Goal: Task Accomplishment & Management: Manage account settings

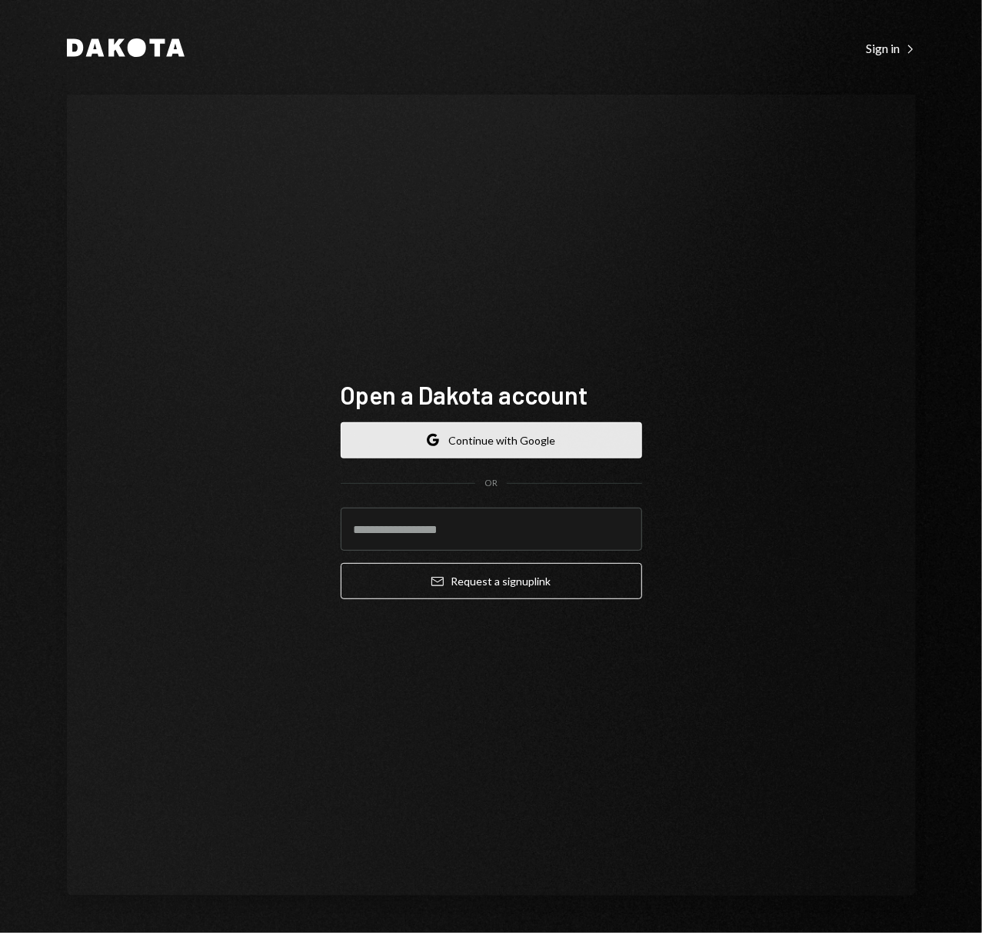
click at [521, 432] on button "Google Continue with Google" at bounding box center [491, 440] width 301 height 36
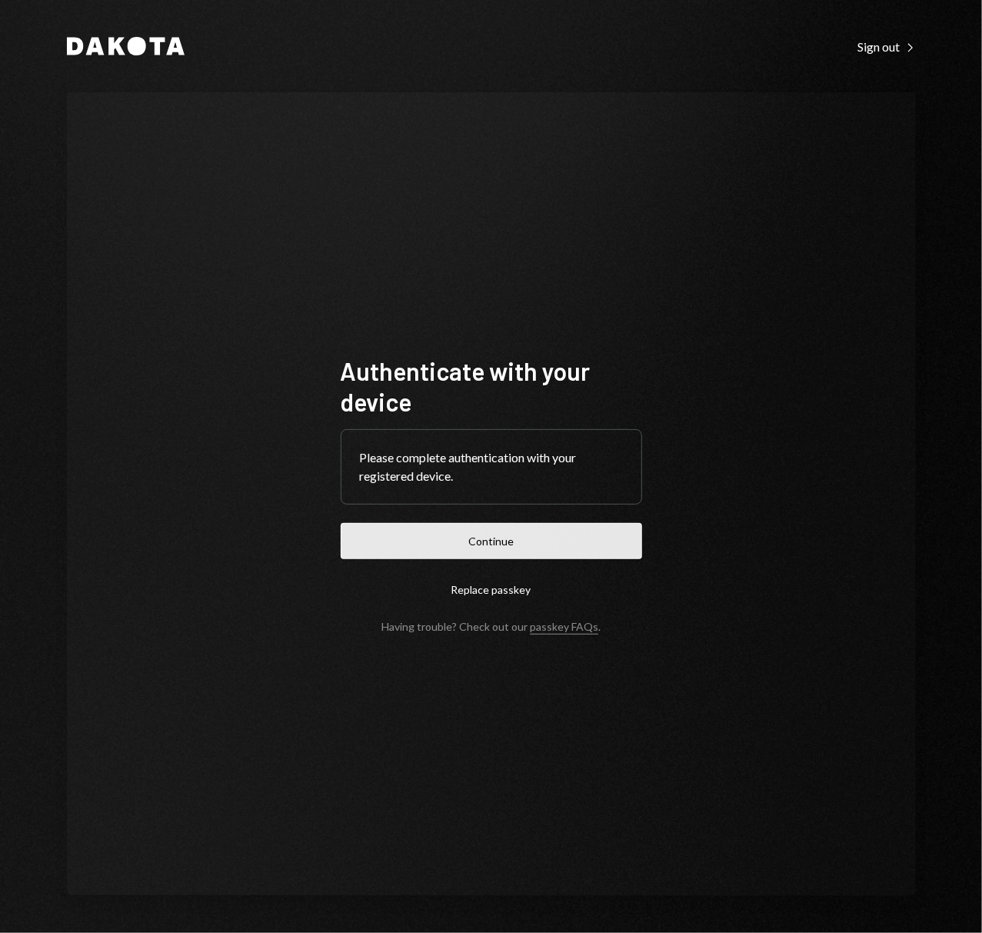
click at [511, 534] on button "Continue" at bounding box center [491, 541] width 301 height 36
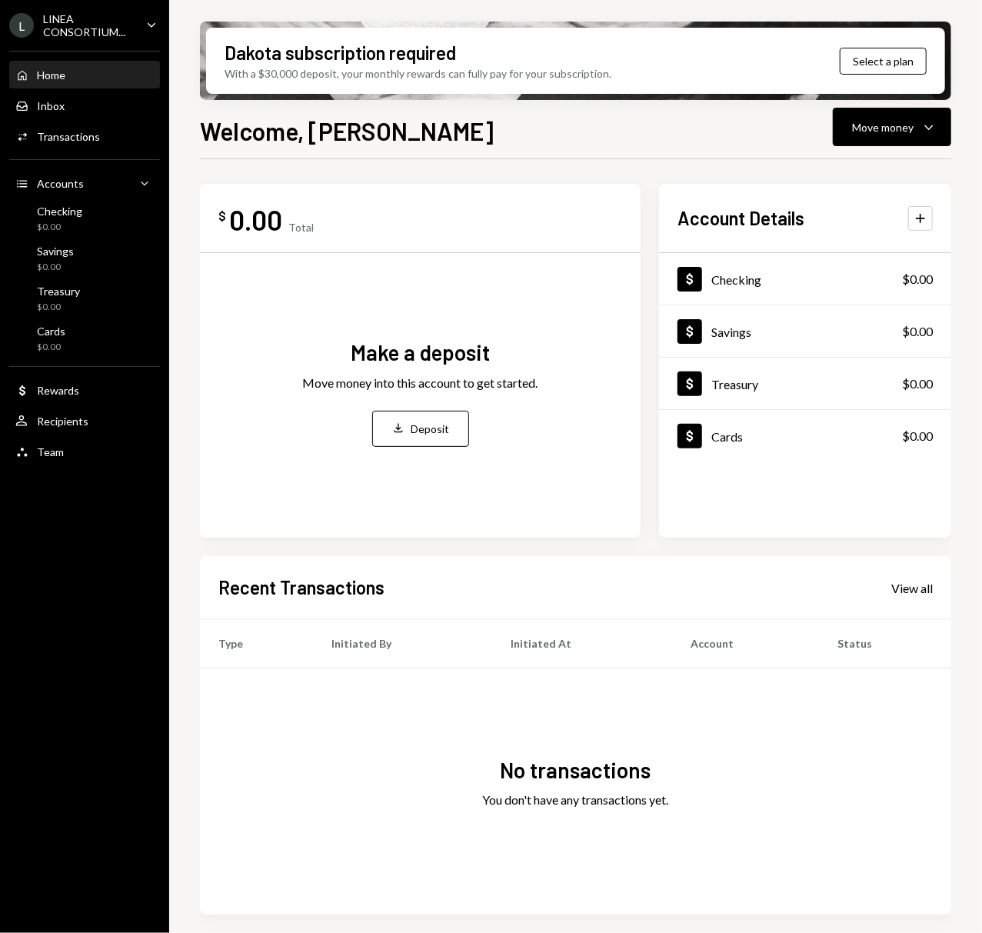
click at [145, 166] on div "Home Home Inbox Inbox Activities Transactions Accounts Accounts Caret Down Chec…" at bounding box center [84, 255] width 169 height 427
click at [145, 175] on icon "Caret Down" at bounding box center [144, 182] width 15 height 15
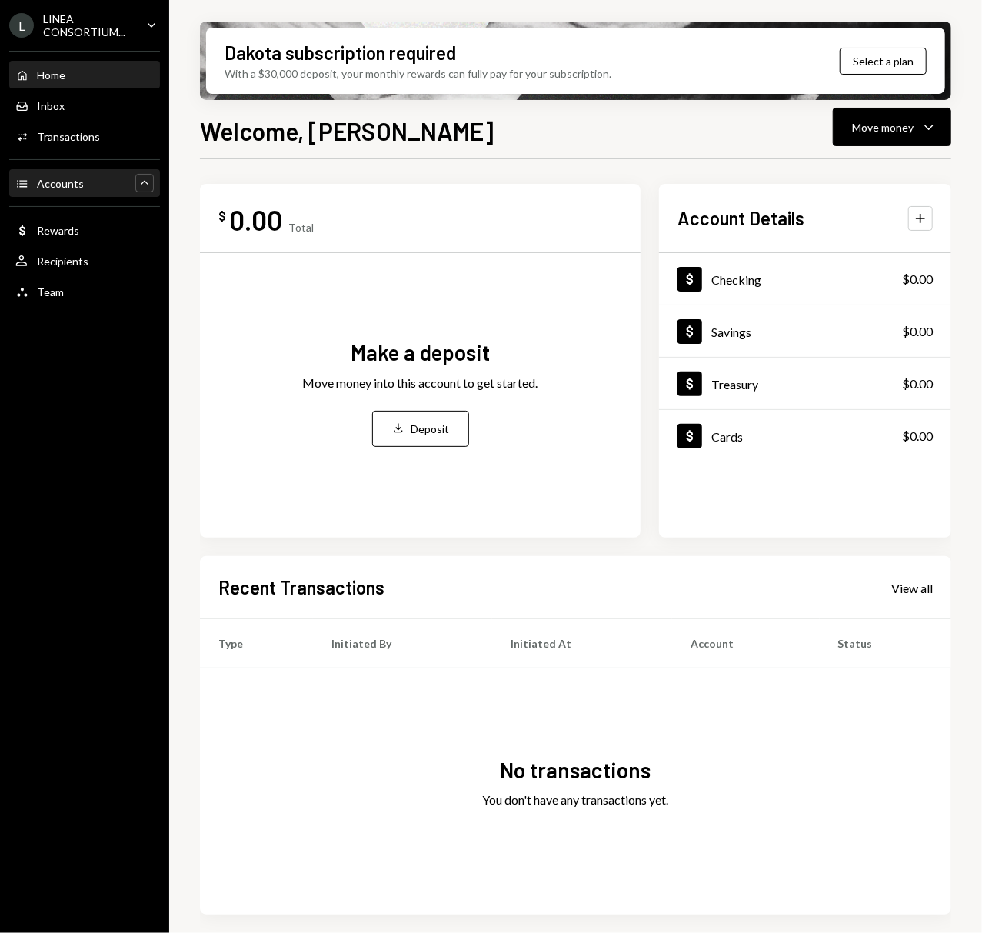
click at [145, 175] on icon "Caret Up" at bounding box center [144, 182] width 15 height 15
click at [109, 20] on div "LINEA CONSORTIUM..." at bounding box center [88, 25] width 91 height 26
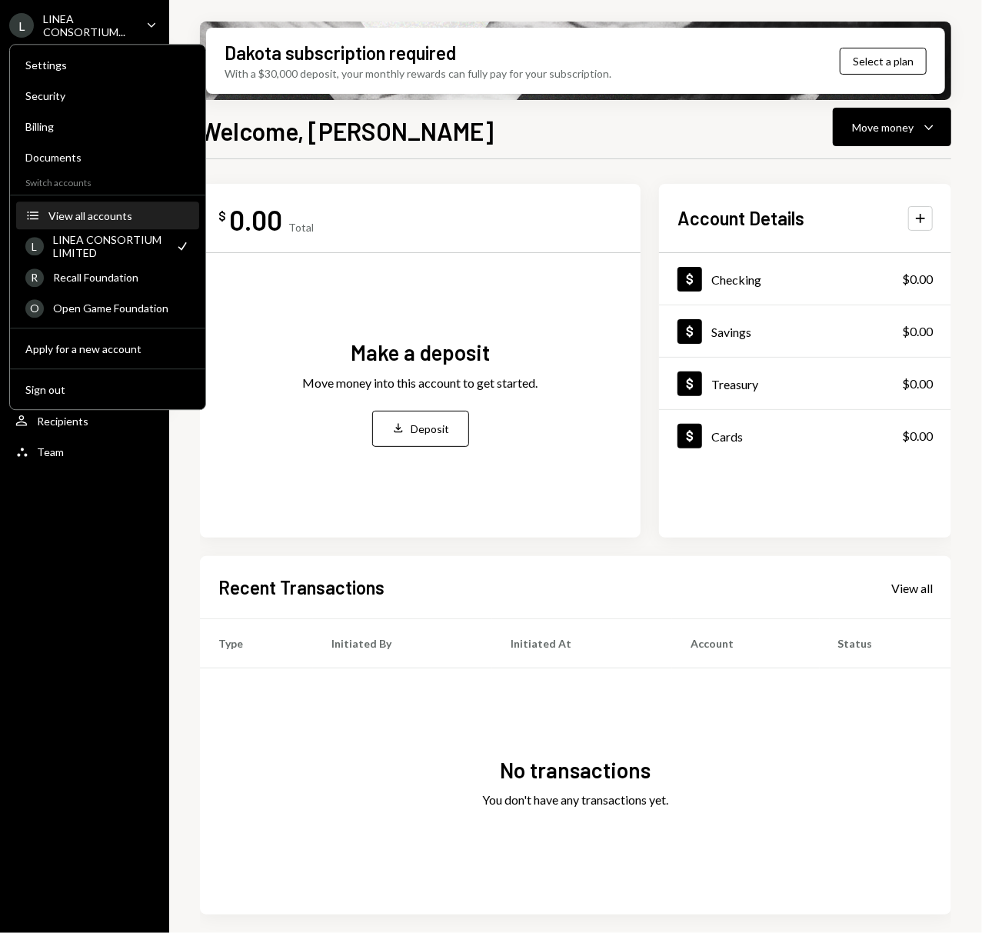
click at [124, 212] on div "View all accounts" at bounding box center [118, 215] width 141 height 13
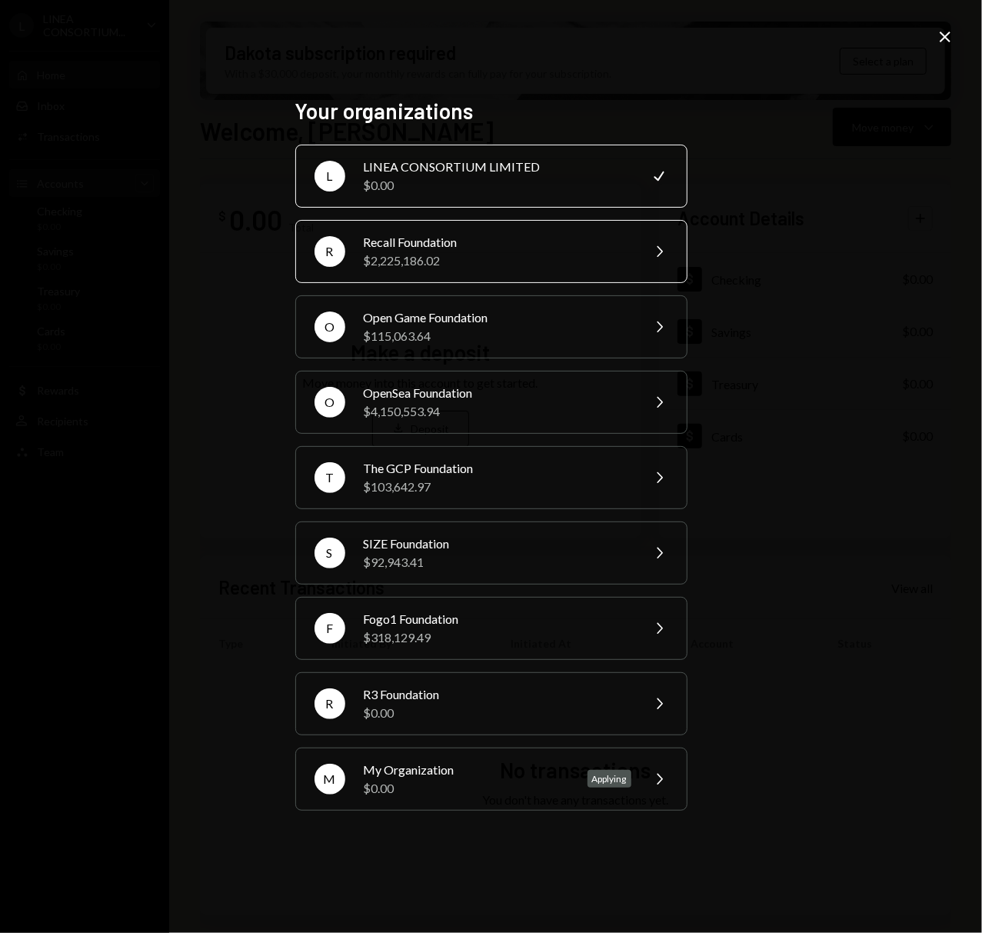
click at [506, 269] on div "R Recall Foundation $2,225,186.02 Chevron Right" at bounding box center [491, 251] width 392 height 63
